Goal: Task Accomplishment & Management: Manage account settings

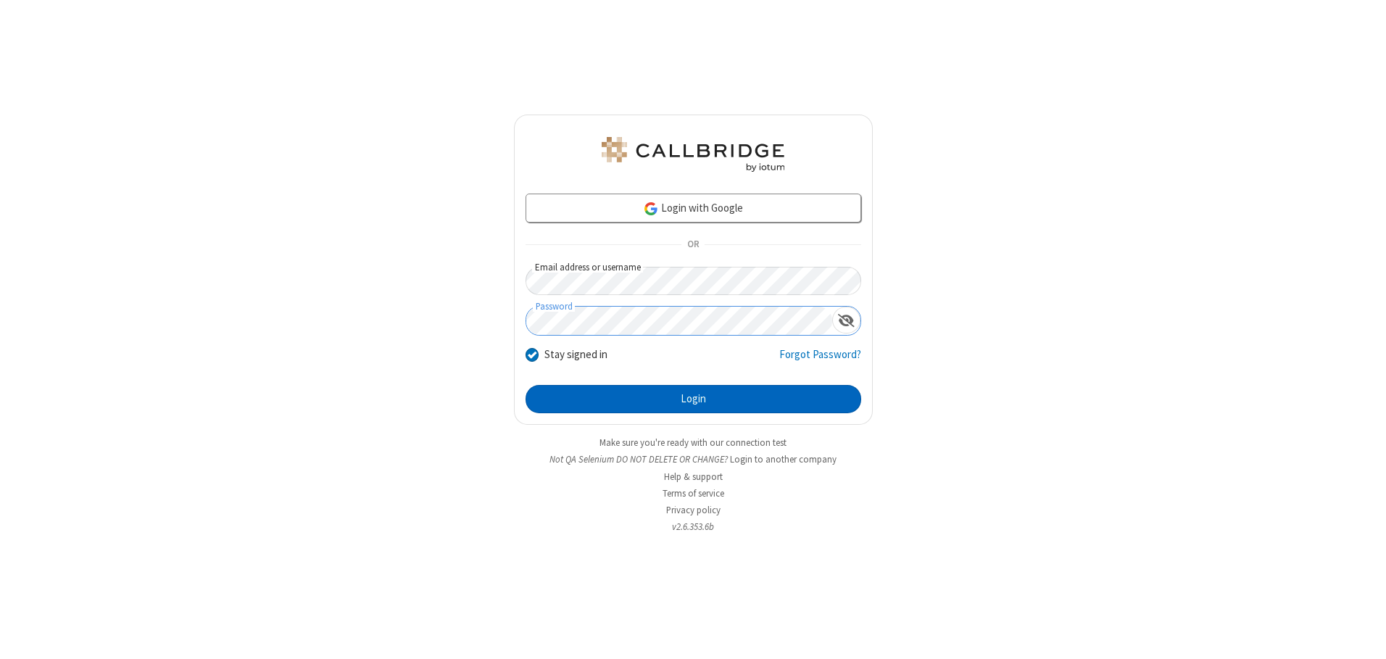
click at [693, 399] on button "Login" at bounding box center [693, 399] width 336 height 29
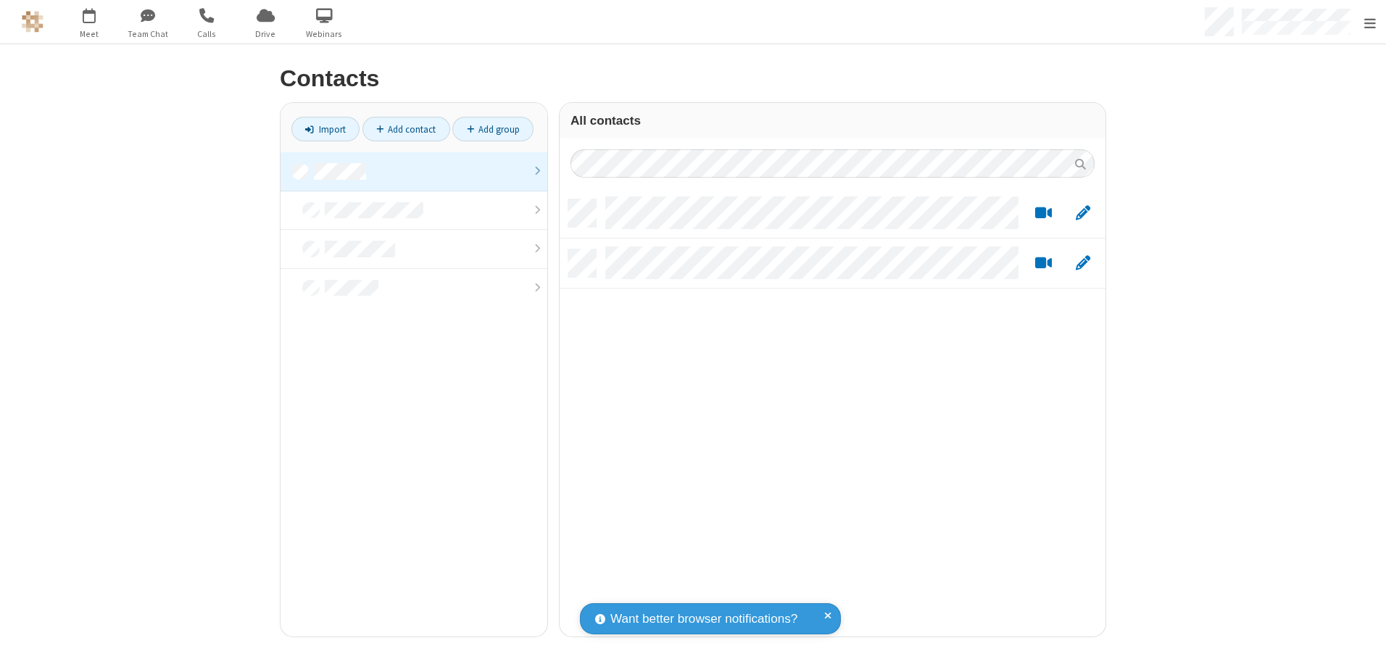
scroll to position [437, 535]
click at [408, 171] on link at bounding box center [413, 171] width 267 height 39
click at [400, 129] on link "Add contact" at bounding box center [406, 129] width 88 height 25
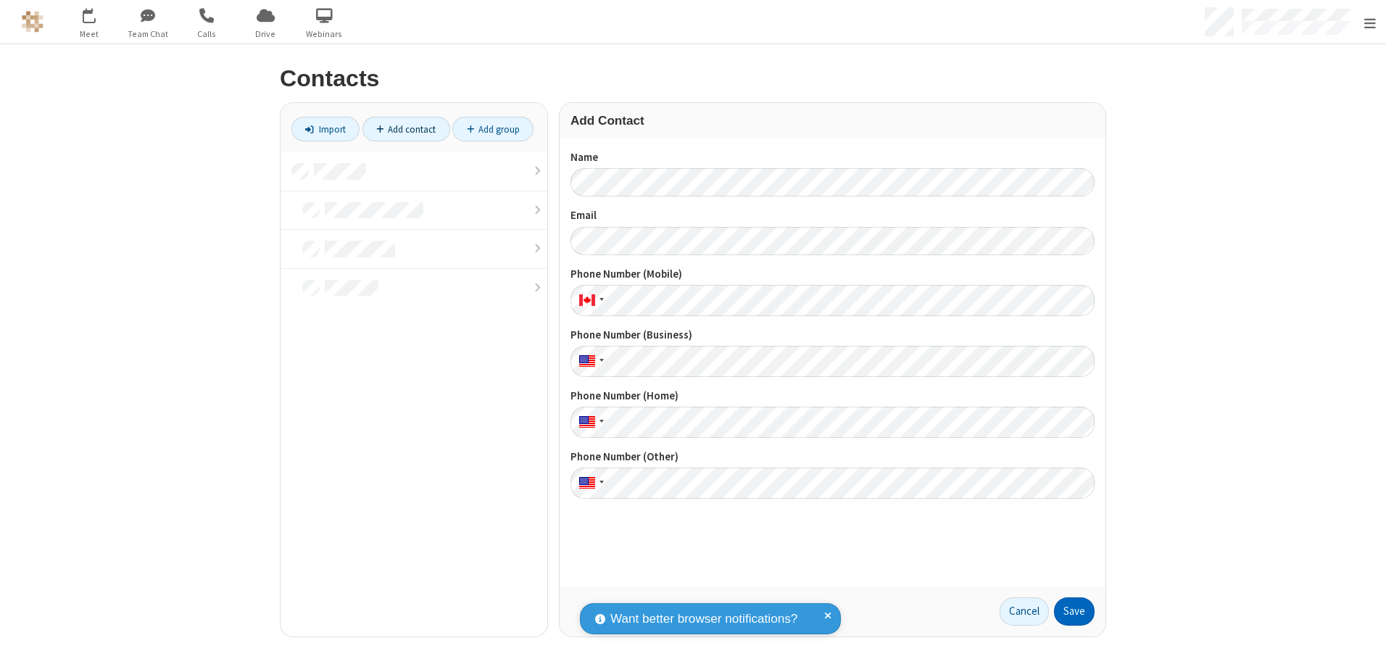
click at [1068, 611] on button "Save" at bounding box center [1074, 611] width 41 height 29
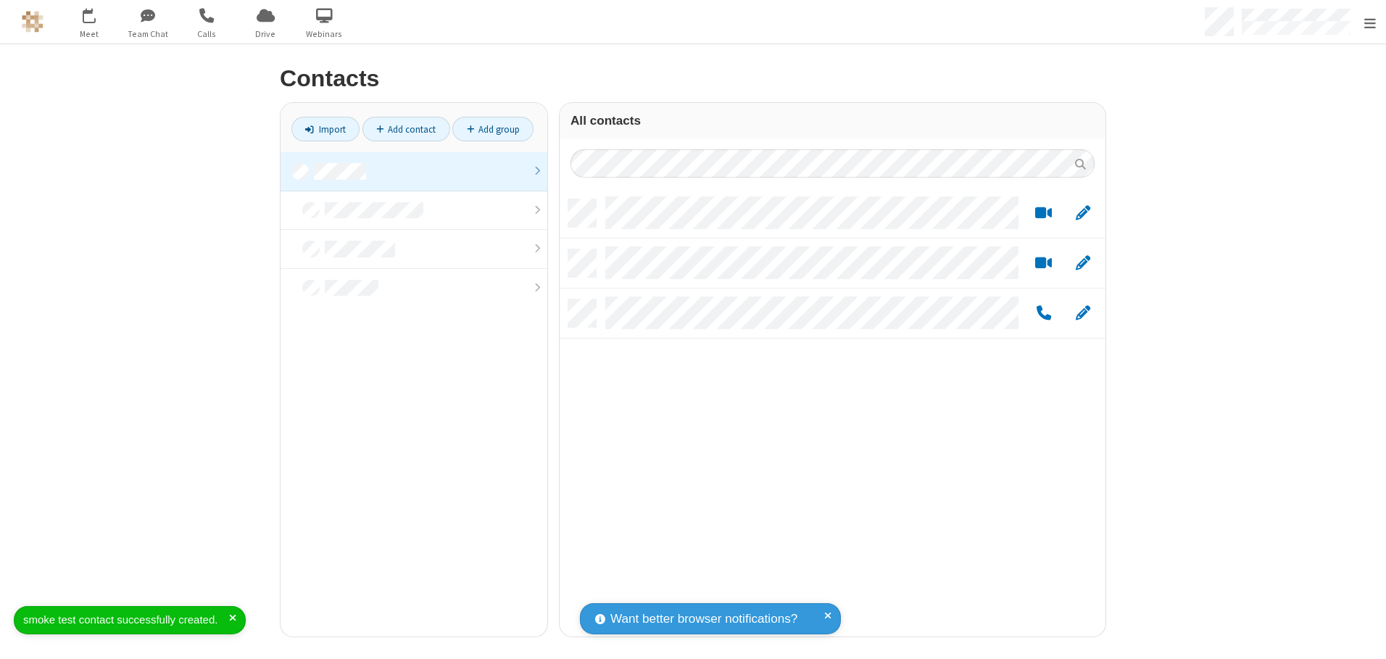
scroll to position [437, 535]
